Goal: Transaction & Acquisition: Obtain resource

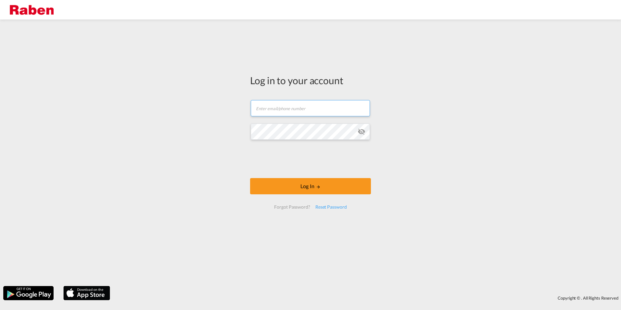
click at [285, 110] on input "text" at bounding box center [310, 108] width 119 height 16
paste input "[PERSON_NAME][EMAIL_ADDRESS][PERSON_NAME][PERSON_NAME][DOMAIN_NAME]"
type input "[PERSON_NAME][EMAIL_ADDRESS][PERSON_NAME][PERSON_NAME][DOMAIN_NAME]"
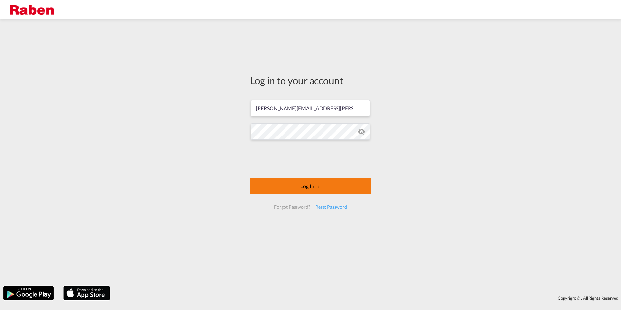
click at [290, 190] on button "Log In" at bounding box center [310, 186] width 121 height 16
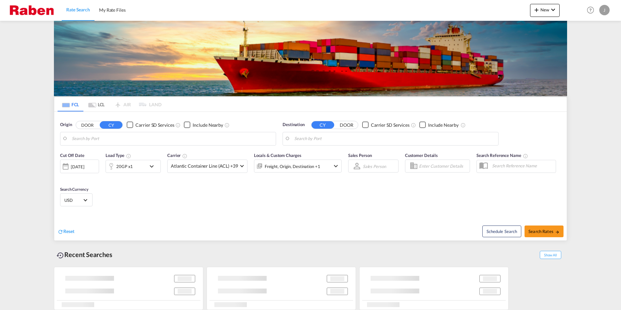
type input "[GEOGRAPHIC_DATA], [GEOGRAPHIC_DATA]"
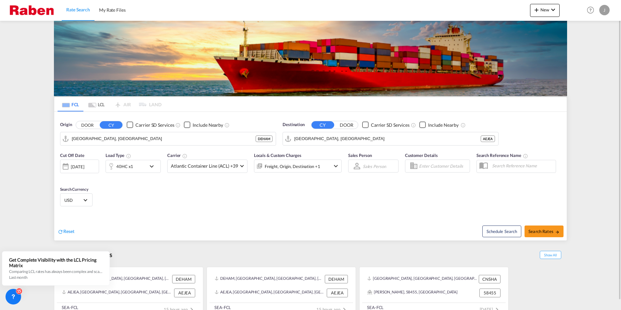
click at [143, 169] on div "40HC x1" at bounding box center [126, 166] width 40 height 13
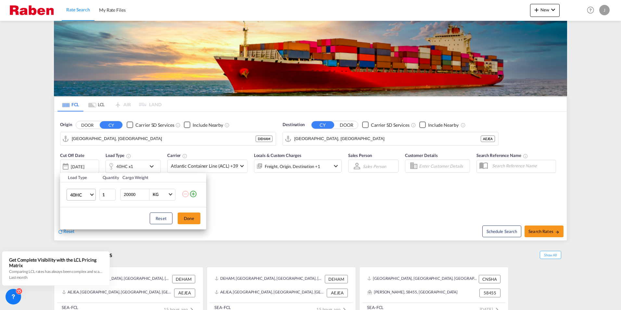
click at [92, 196] on md-select-value "40HC" at bounding box center [83, 194] width 26 height 11
click at [83, 162] on md-option "20GP" at bounding box center [87, 164] width 44 height 16
drag, startPoint x: 128, startPoint y: 194, endPoint x: 123, endPoint y: 194, distance: 4.9
click at [123, 194] on div "20000 KG KG" at bounding box center [147, 195] width 55 height 12
type input "15000"
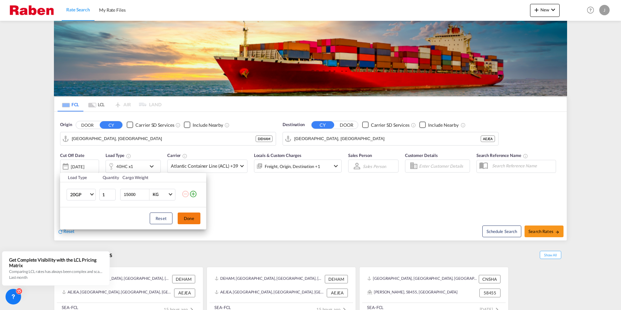
click at [190, 219] on button "Done" at bounding box center [189, 219] width 23 height 12
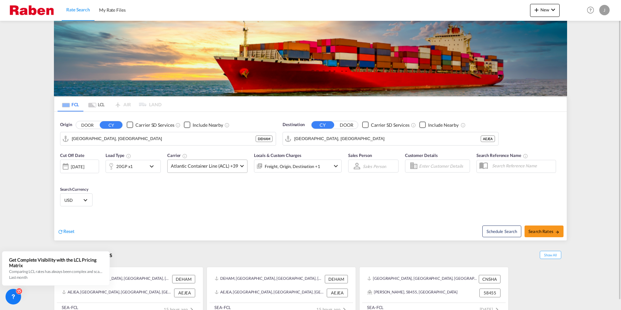
click at [241, 168] on md-select-value "Atlantic Container Line (ACL) +39" at bounding box center [208, 166] width 80 height 13
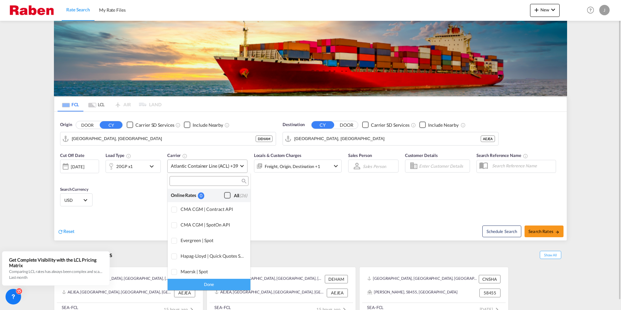
scroll to position [397, 0]
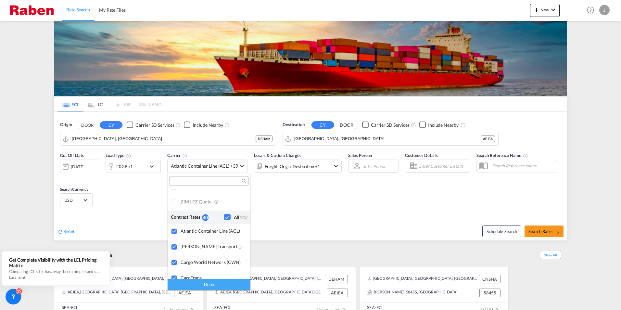
click at [238, 152] on md-backdrop at bounding box center [310, 155] width 621 height 310
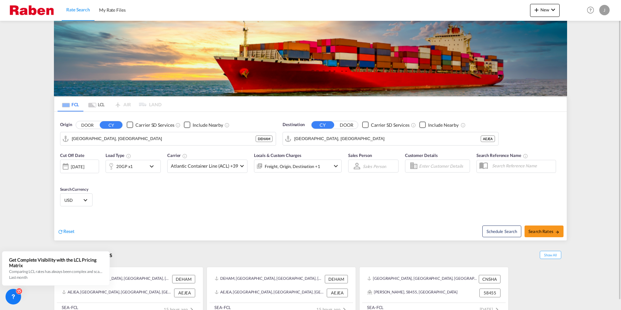
click at [335, 165] on md-icon "icon-chevron-down" at bounding box center [336, 166] width 8 height 8
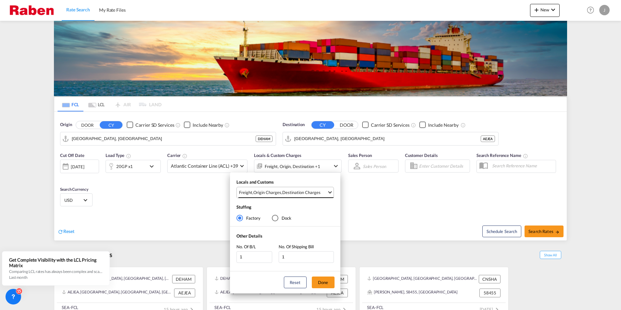
click at [331, 192] on span "Select Locals and Customs: \aFreight, \aOrigin Charges, \aDestination Charges" at bounding box center [330, 192] width 4 height 4
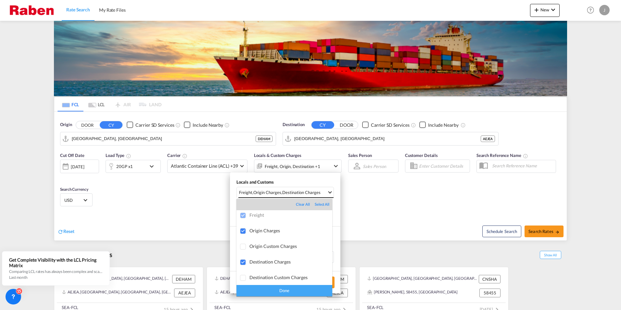
scroll to position [3, 0]
click at [280, 291] on div "Done" at bounding box center [285, 290] width 96 height 11
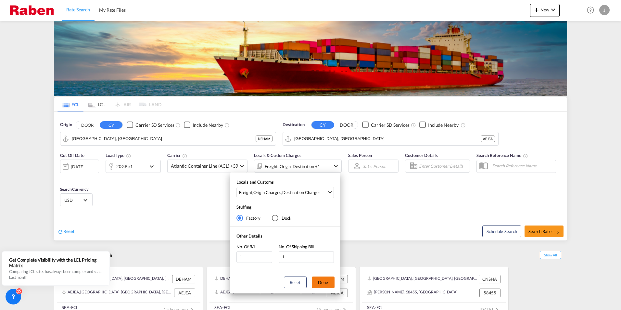
click at [327, 278] on button "Done" at bounding box center [323, 283] width 23 height 12
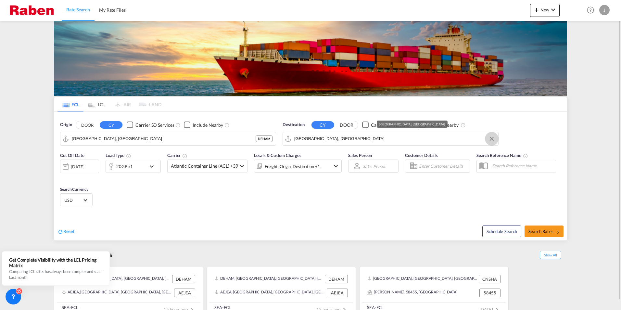
click at [491, 141] on button "Clear Input" at bounding box center [492, 139] width 10 height 10
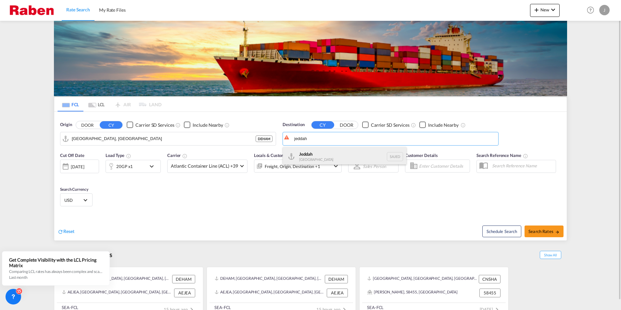
click at [314, 153] on div "Jeddah [GEOGRAPHIC_DATA] SAJED" at bounding box center [344, 156] width 123 height 19
type input "Jeddah, SAJED"
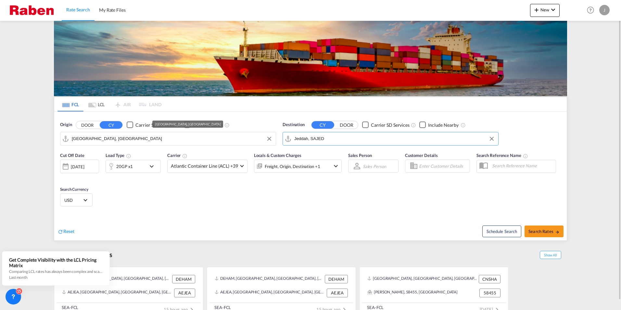
click at [127, 140] on input "[GEOGRAPHIC_DATA], [GEOGRAPHIC_DATA]" at bounding box center [172, 139] width 201 height 10
click at [210, 141] on input "[GEOGRAPHIC_DATA], [GEOGRAPHIC_DATA]" at bounding box center [172, 139] width 201 height 10
click at [544, 231] on span "Search Rates" at bounding box center [544, 231] width 31 height 5
type input "DEHAM to SAJED / [DATE]"
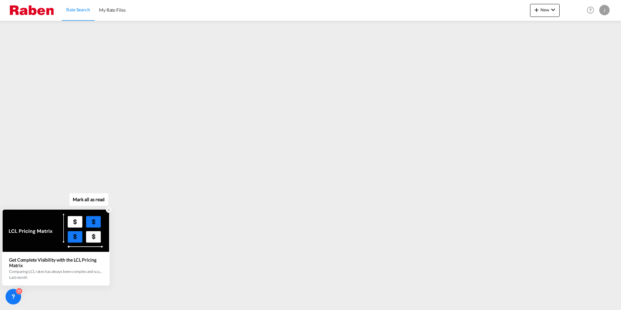
click at [108, 210] on icon at bounding box center [109, 210] width 5 height 5
